Goal: Task Accomplishment & Management: Use online tool/utility

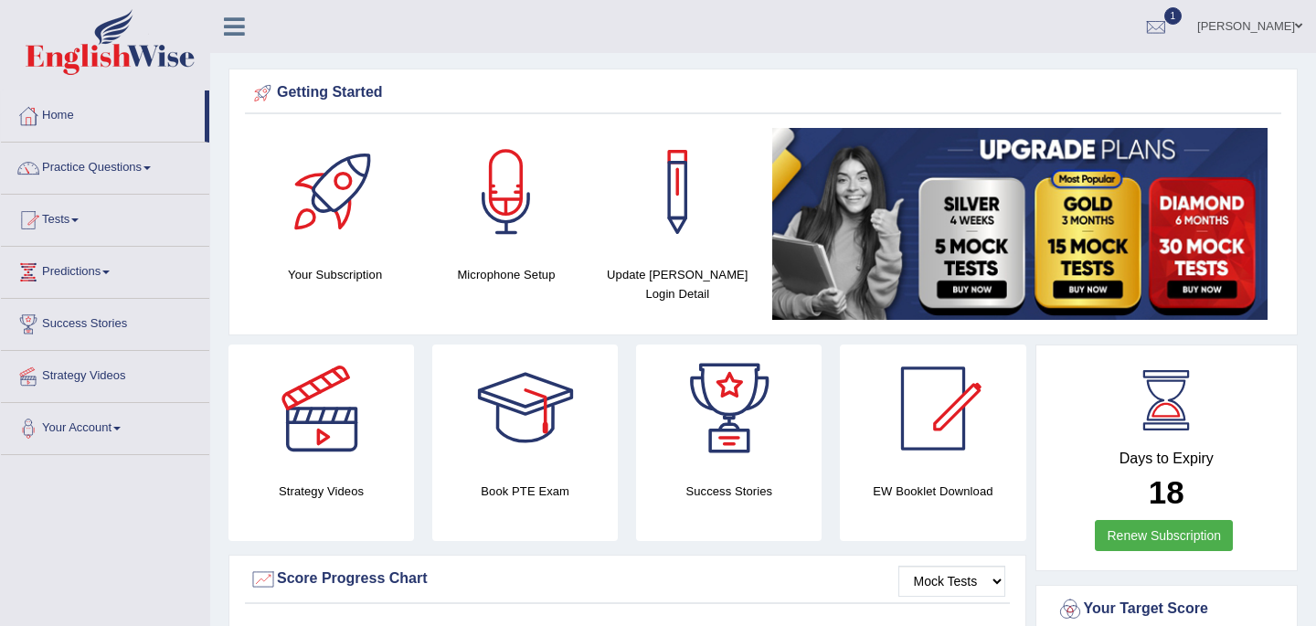
click at [79, 220] on span at bounding box center [74, 220] width 7 height 4
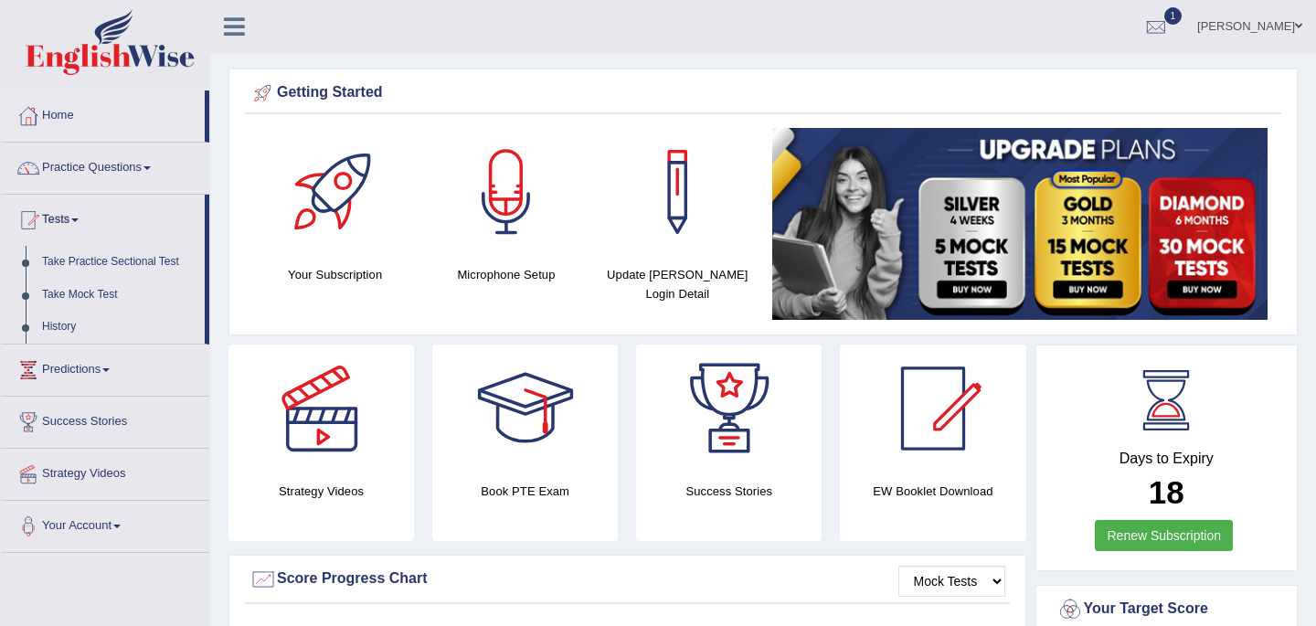
click at [79, 220] on span at bounding box center [74, 220] width 7 height 4
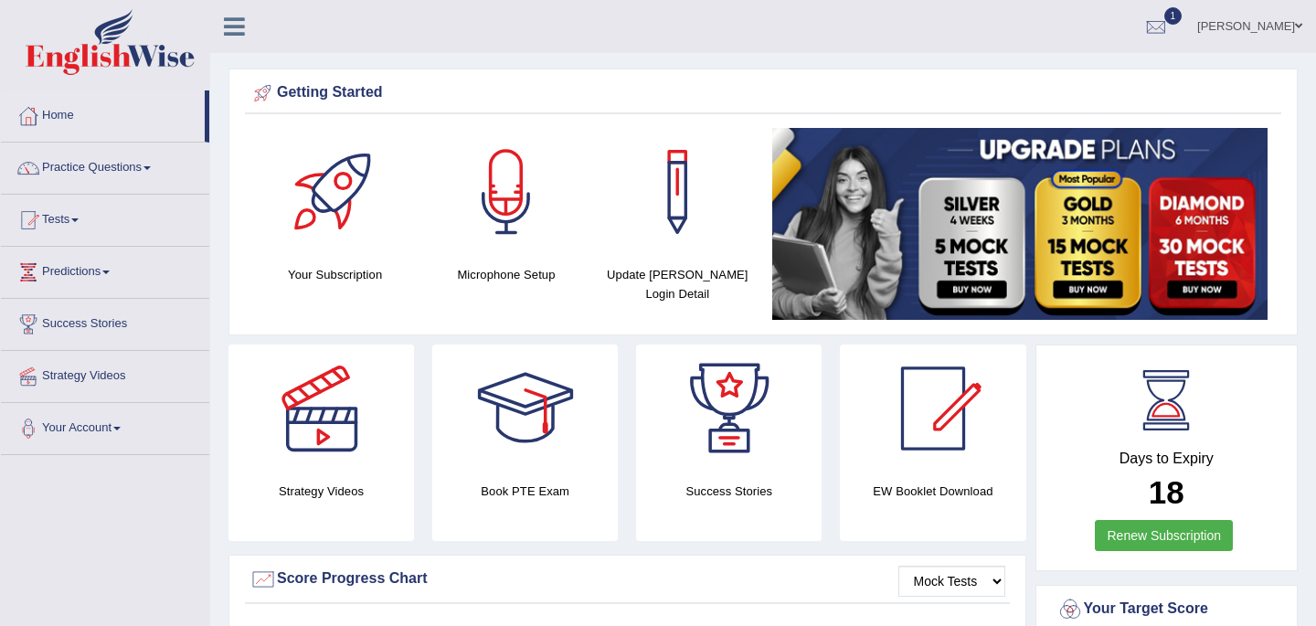
click at [79, 220] on span at bounding box center [74, 220] width 7 height 4
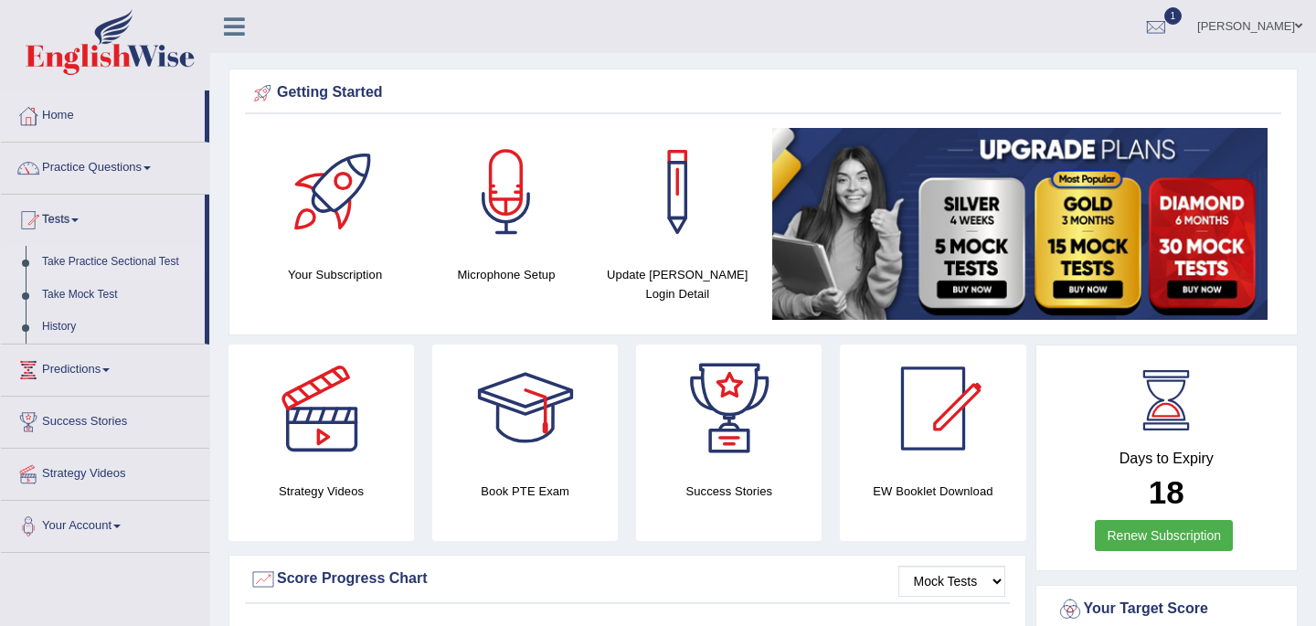
click at [133, 260] on link "Take Practice Sectional Test" at bounding box center [119, 262] width 171 height 33
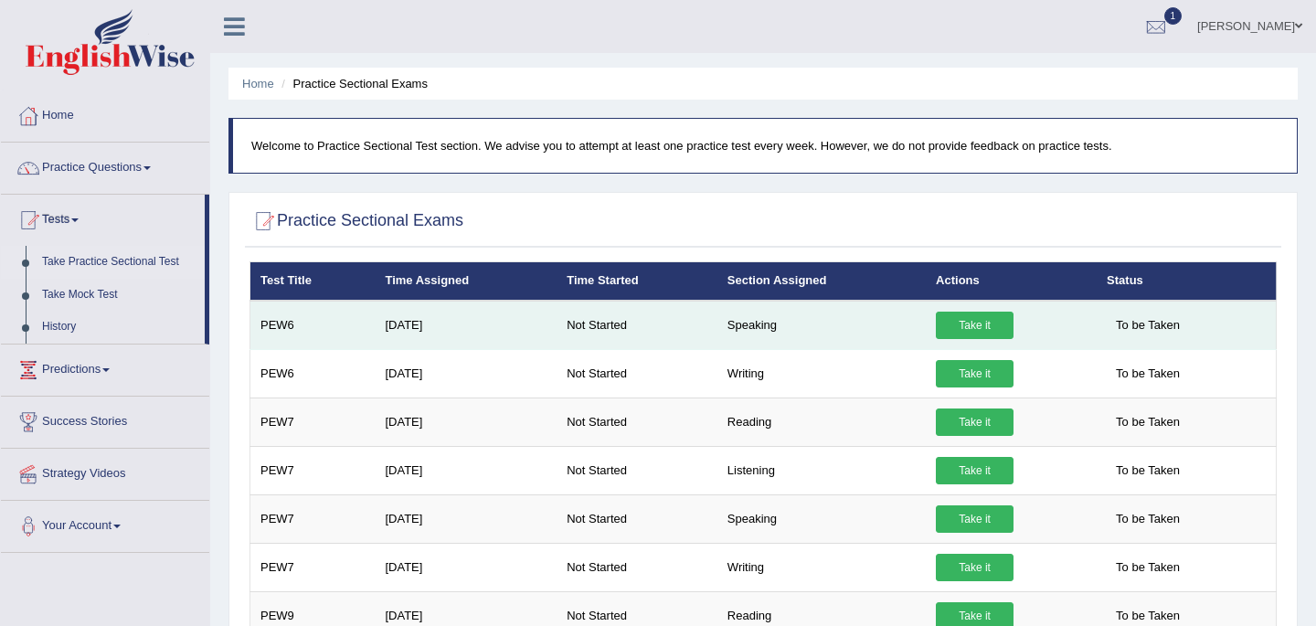
click at [976, 322] on link "Take it" at bounding box center [975, 325] width 78 height 27
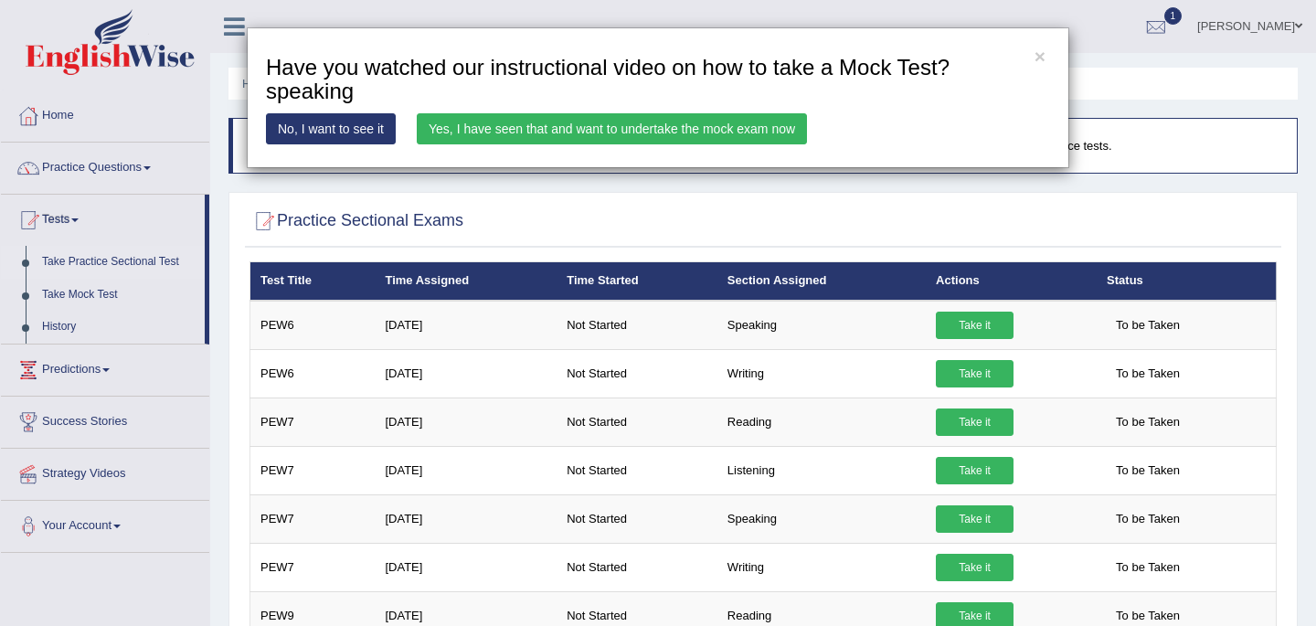
click at [704, 122] on link "Yes, I have seen that and want to undertake the mock exam now" at bounding box center [612, 128] width 390 height 31
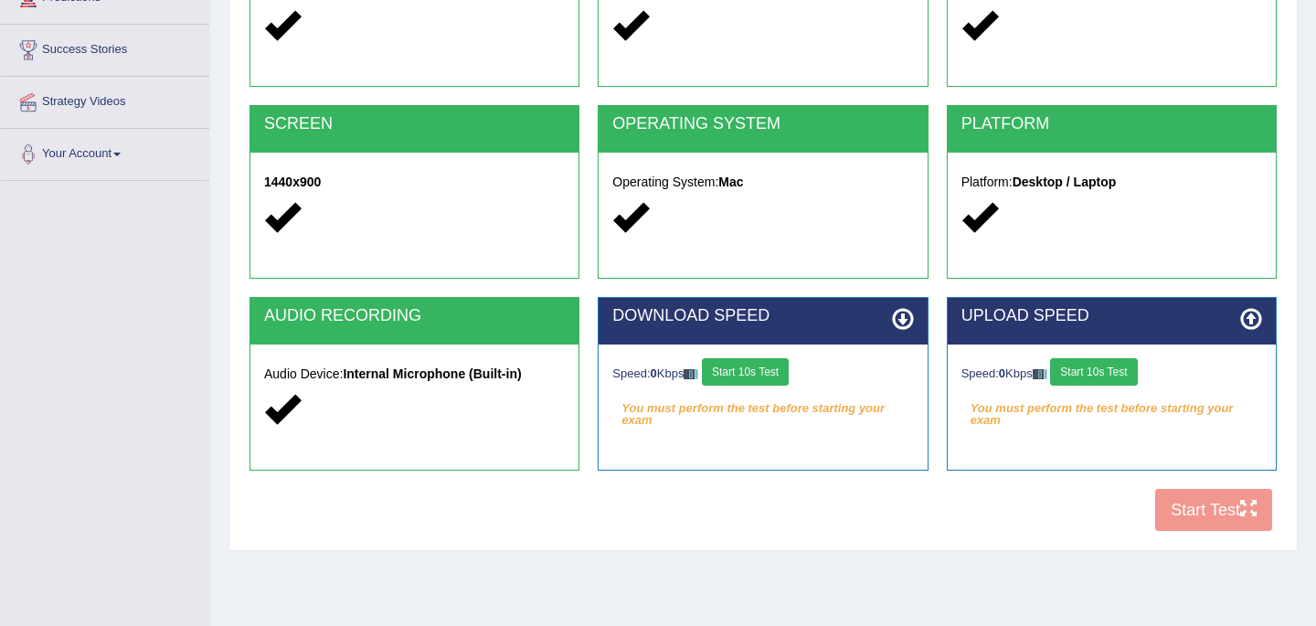
scroll to position [292, 0]
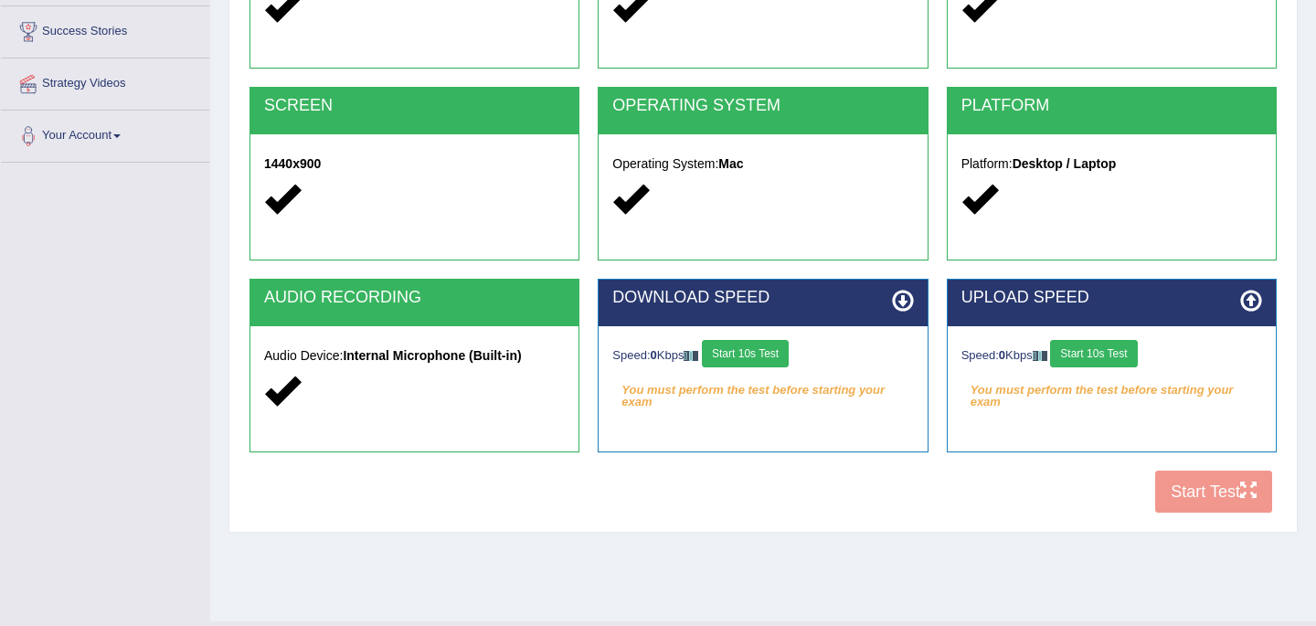
click at [751, 352] on button "Start 10s Test" at bounding box center [745, 353] width 87 height 27
click at [1104, 352] on button "Start 10s Test" at bounding box center [1093, 353] width 87 height 27
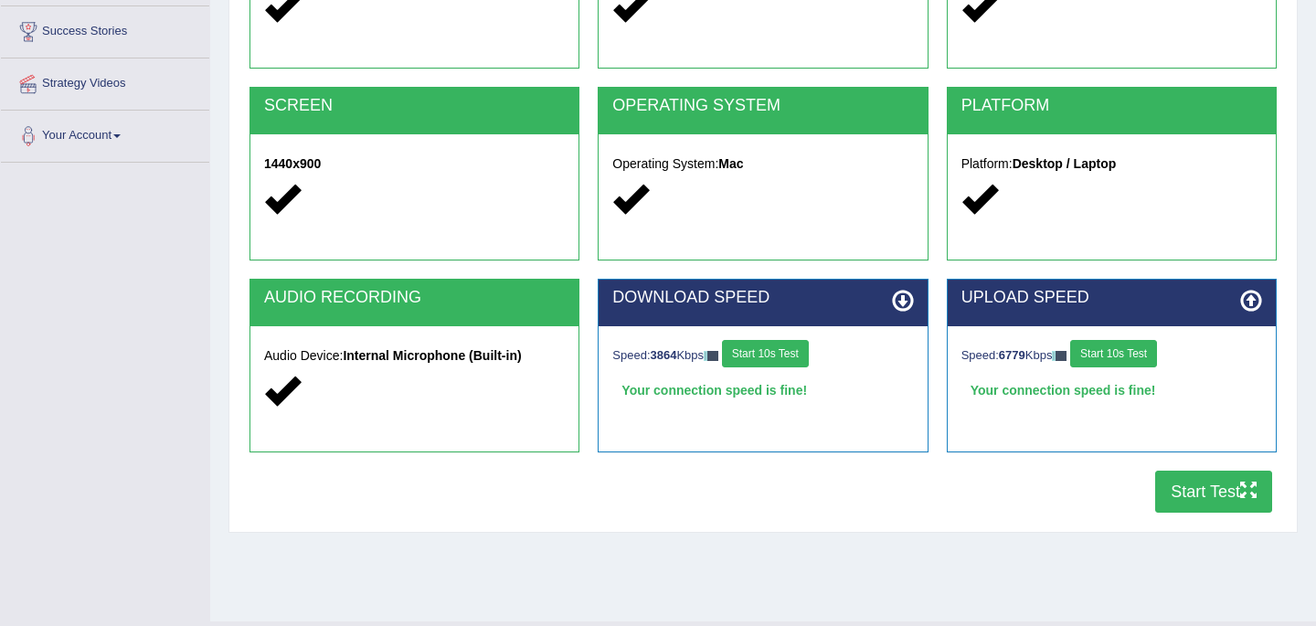
click at [1217, 495] on button "Start Test" at bounding box center [1213, 492] width 117 height 42
